Goal: Check status: Check status

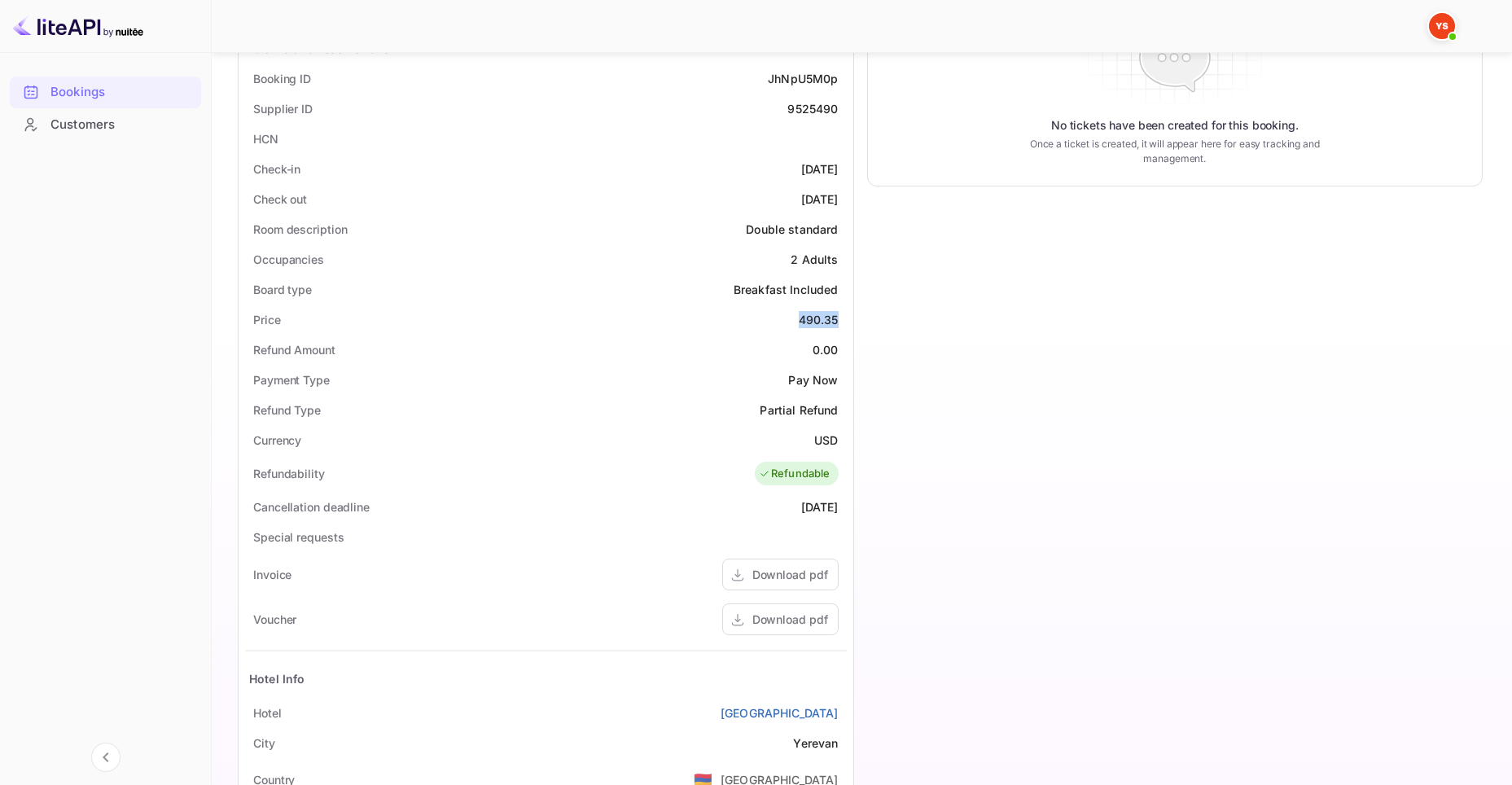
click at [92, 96] on div "Bookings" at bounding box center [122, 92] width 143 height 19
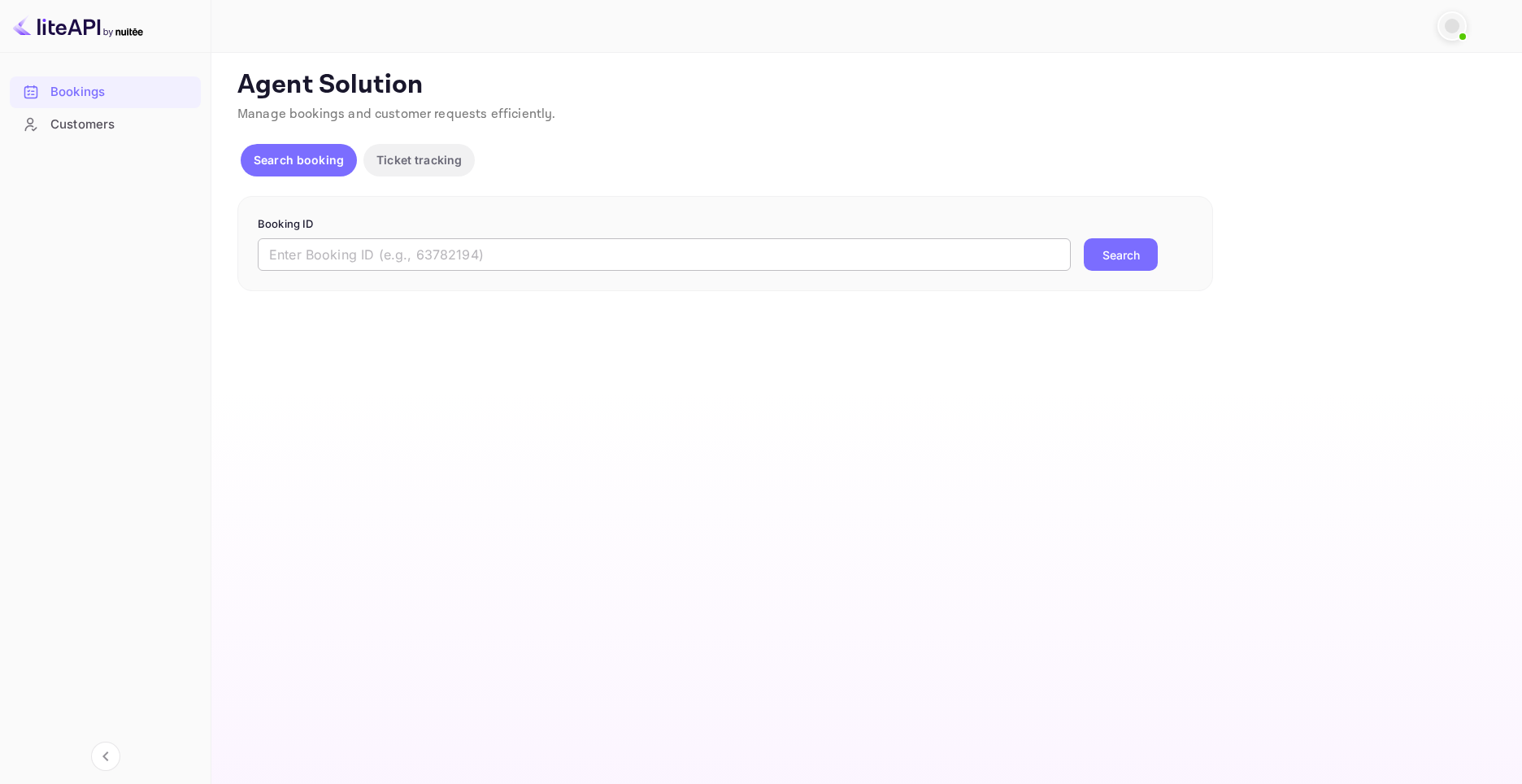
click at [752, 264] on input "text" at bounding box center [665, 255] width 814 height 33
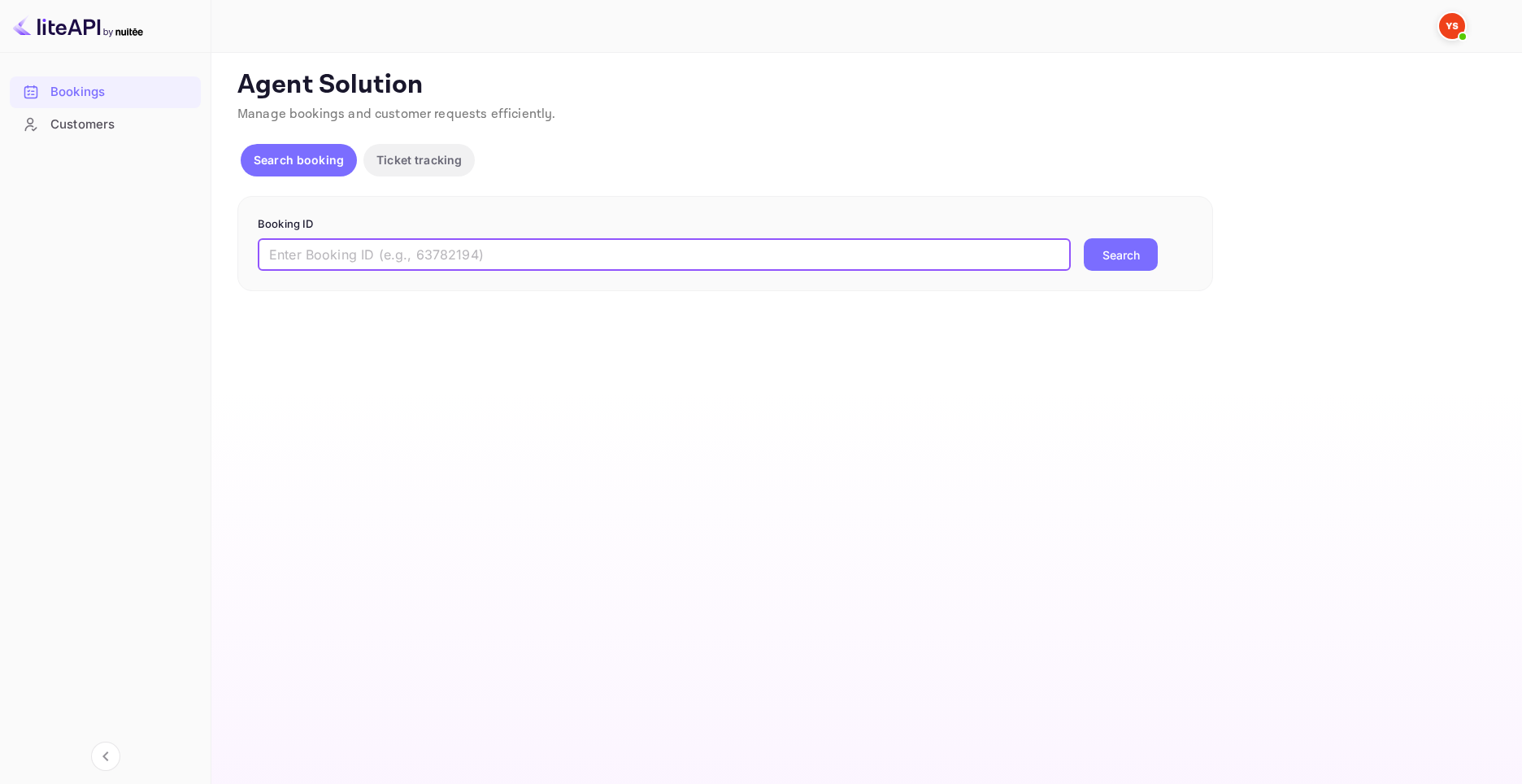
paste input "8453717"
type input "8453717"
click at [1100, 247] on button "Search" at bounding box center [1121, 255] width 74 height 33
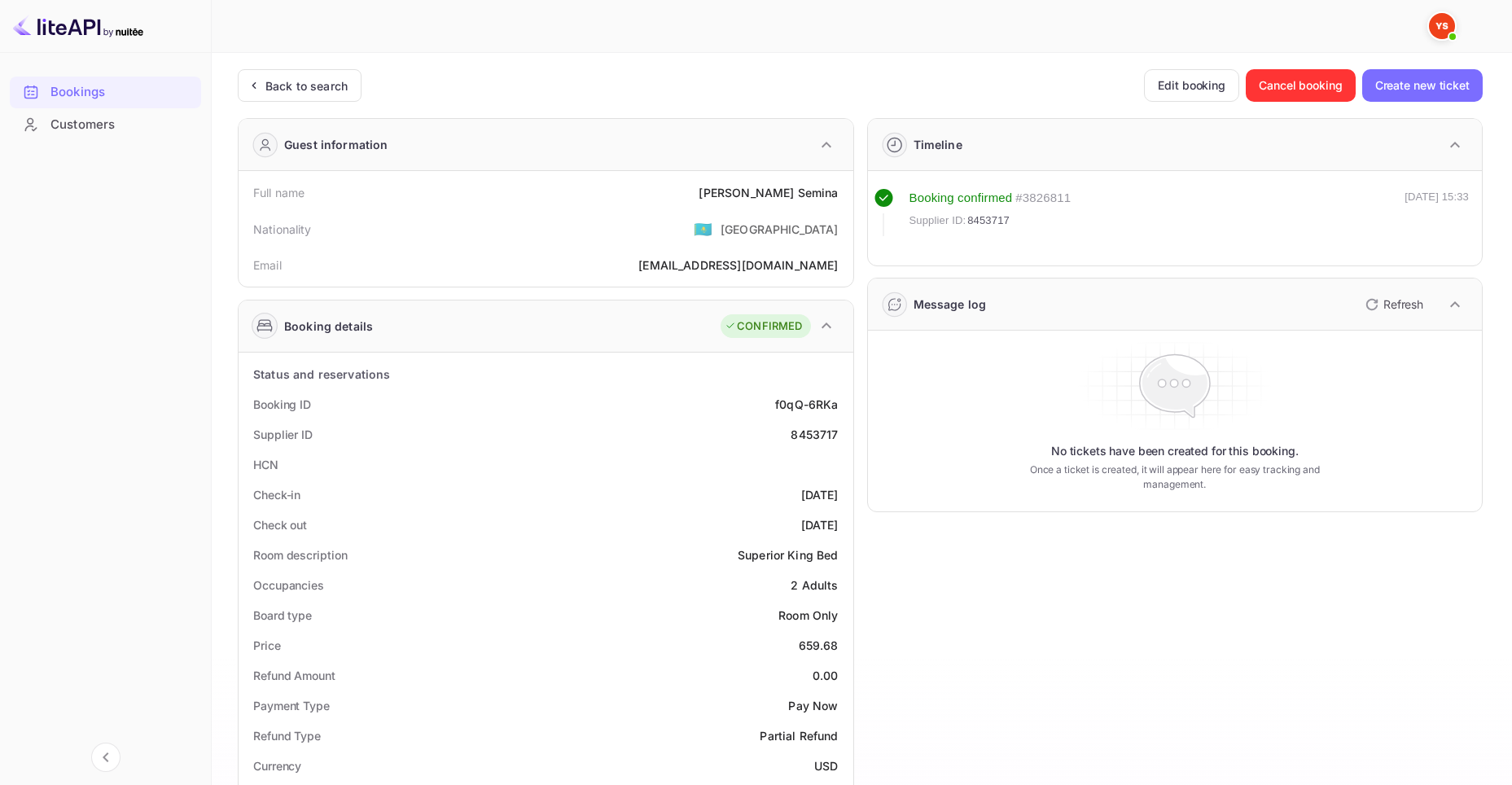
click at [825, 426] on div "8453717" at bounding box center [815, 434] width 47 height 17
copy div "8453717"
drag, startPoint x: 721, startPoint y: 191, endPoint x: 840, endPoint y: 199, distance: 119.3
click at [840, 199] on div "Full name Ekaterina Semina" at bounding box center [546, 192] width 602 height 30
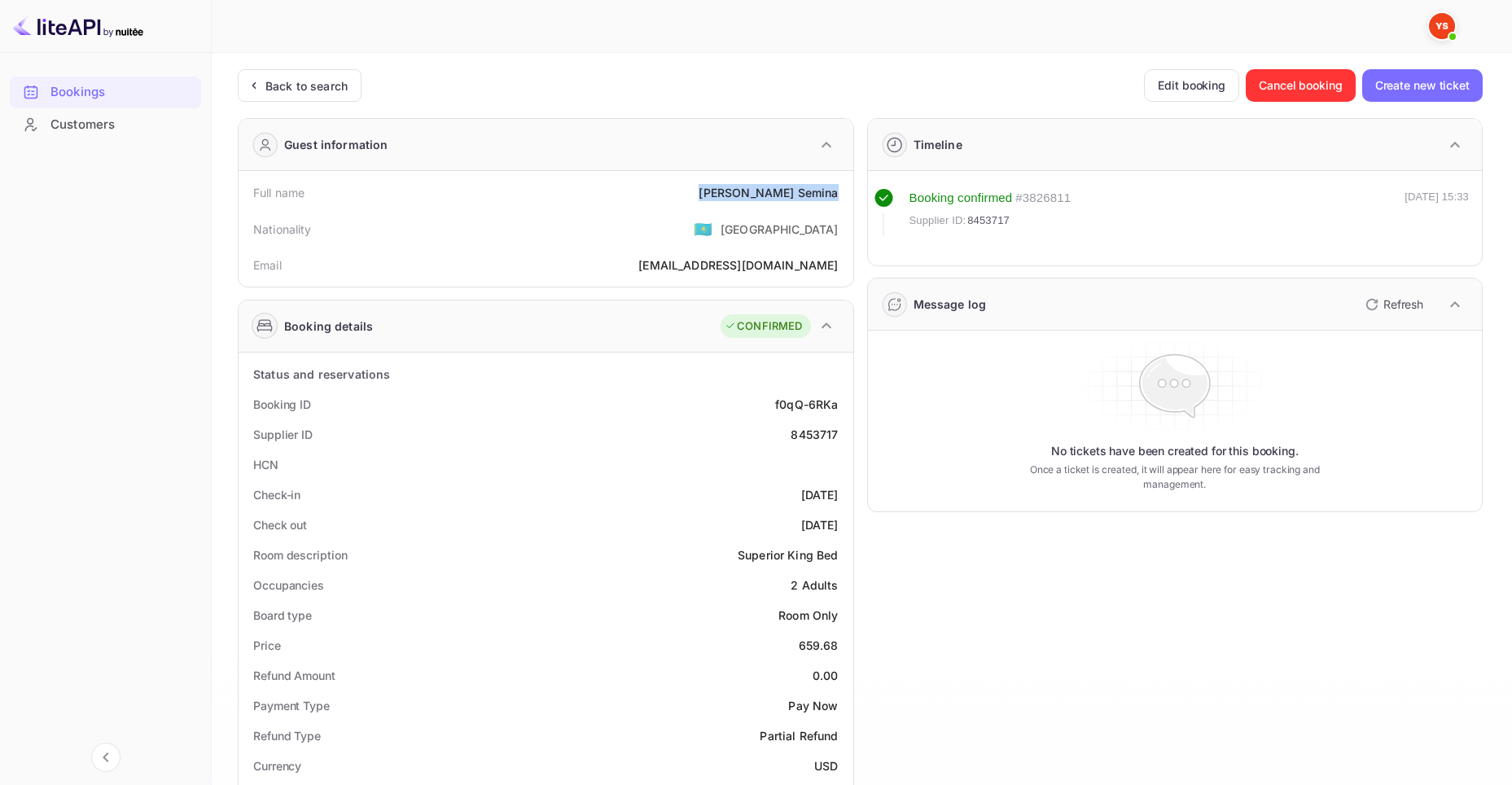
copy div "Ekaterina Semina"
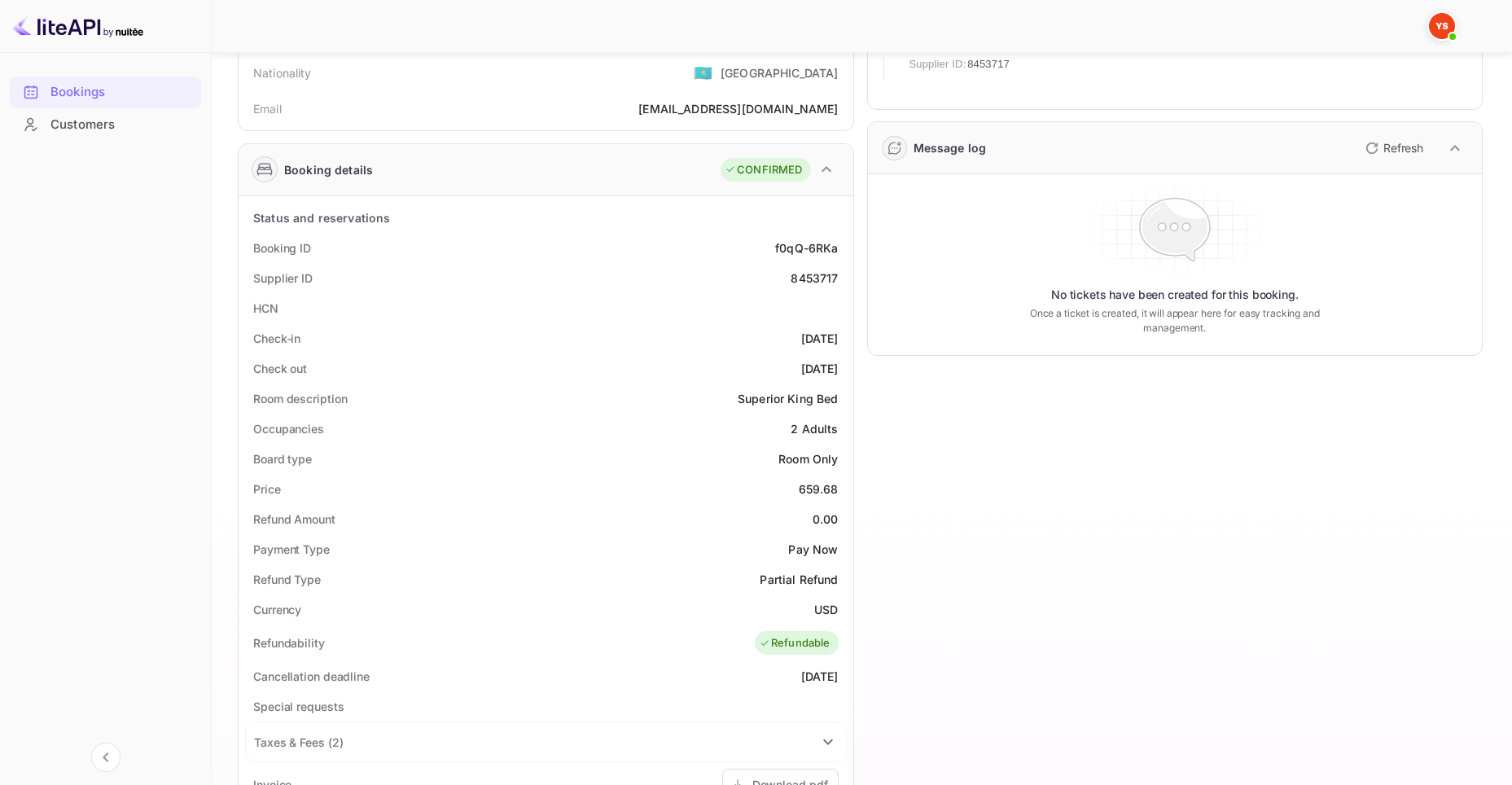
scroll to position [163, 0]
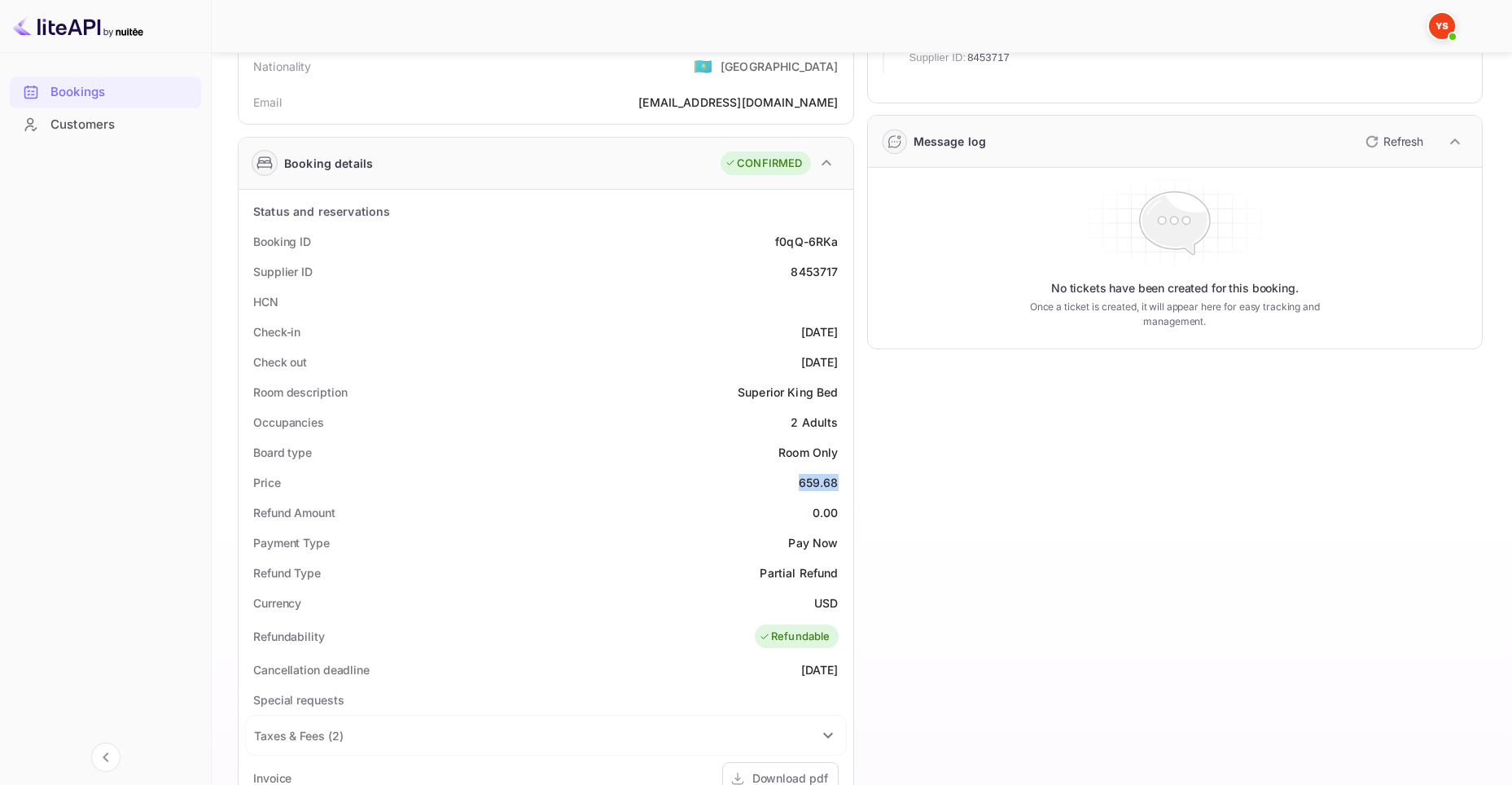
drag, startPoint x: 799, startPoint y: 482, endPoint x: 838, endPoint y: 486, distance: 39.2
click at [838, 486] on div "659.68" at bounding box center [819, 482] width 40 height 17
copy div "659.68"
